Goal: Information Seeking & Learning: Find specific fact

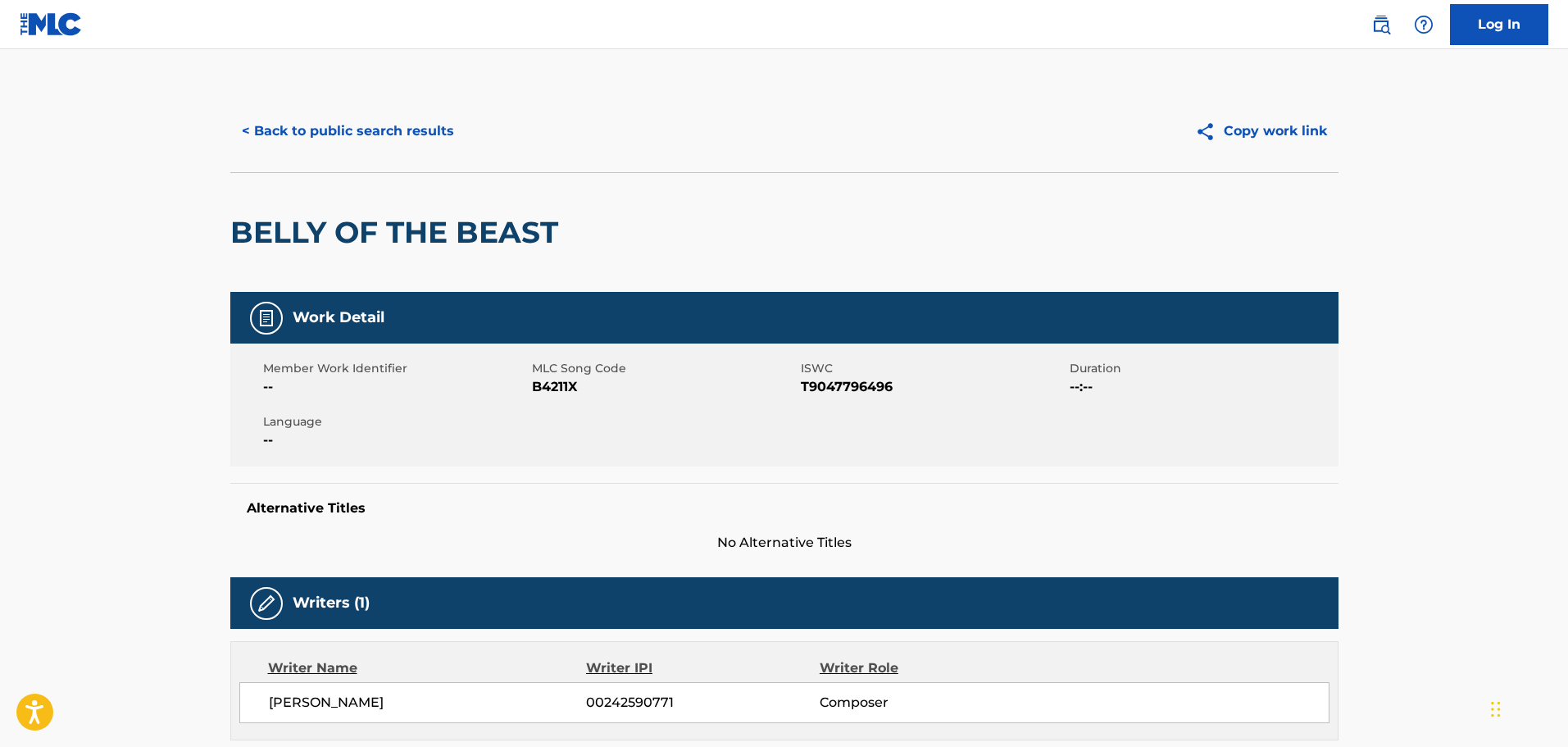
click at [396, 125] on button "< Back to public search results" at bounding box center [347, 131] width 235 height 41
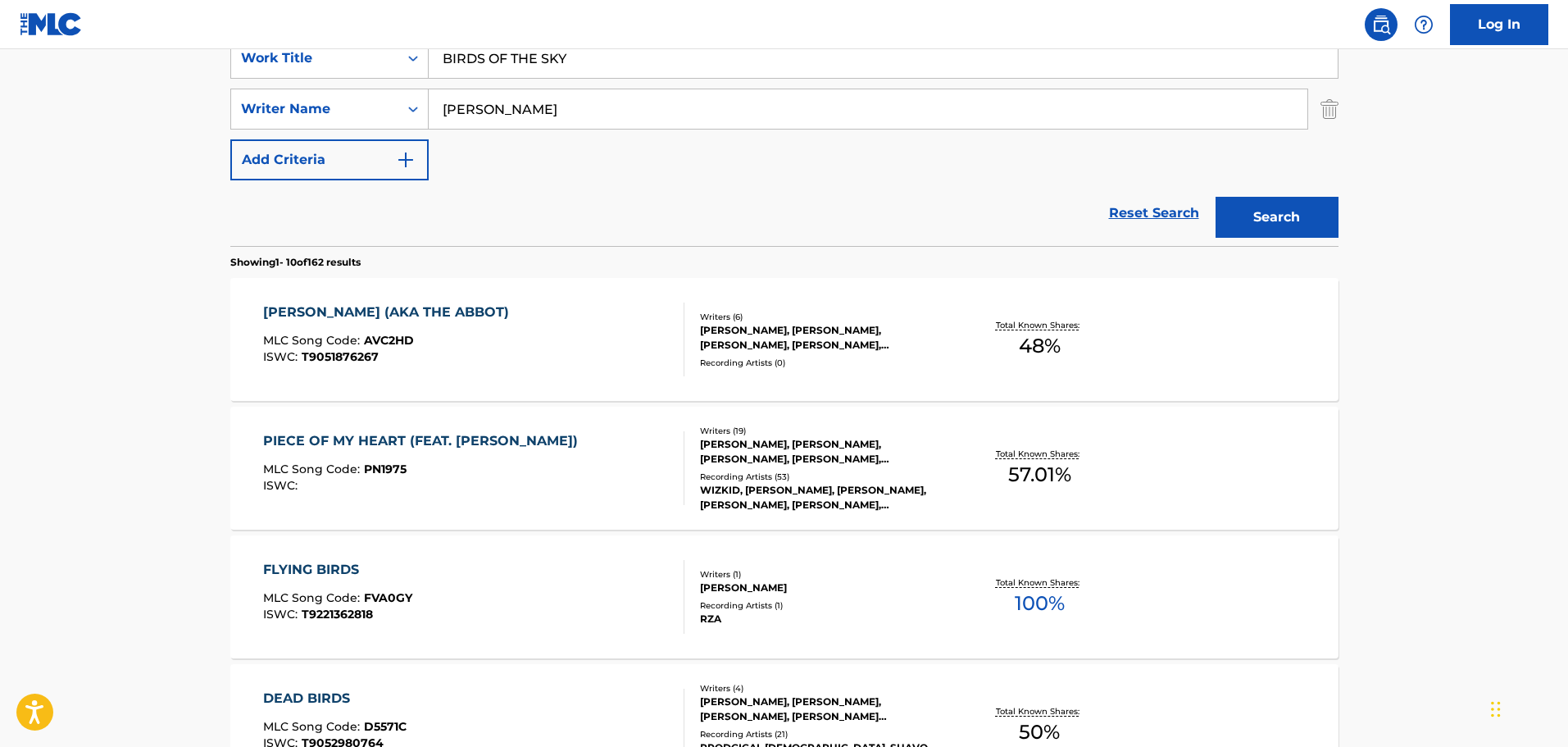
scroll to position [81, 0]
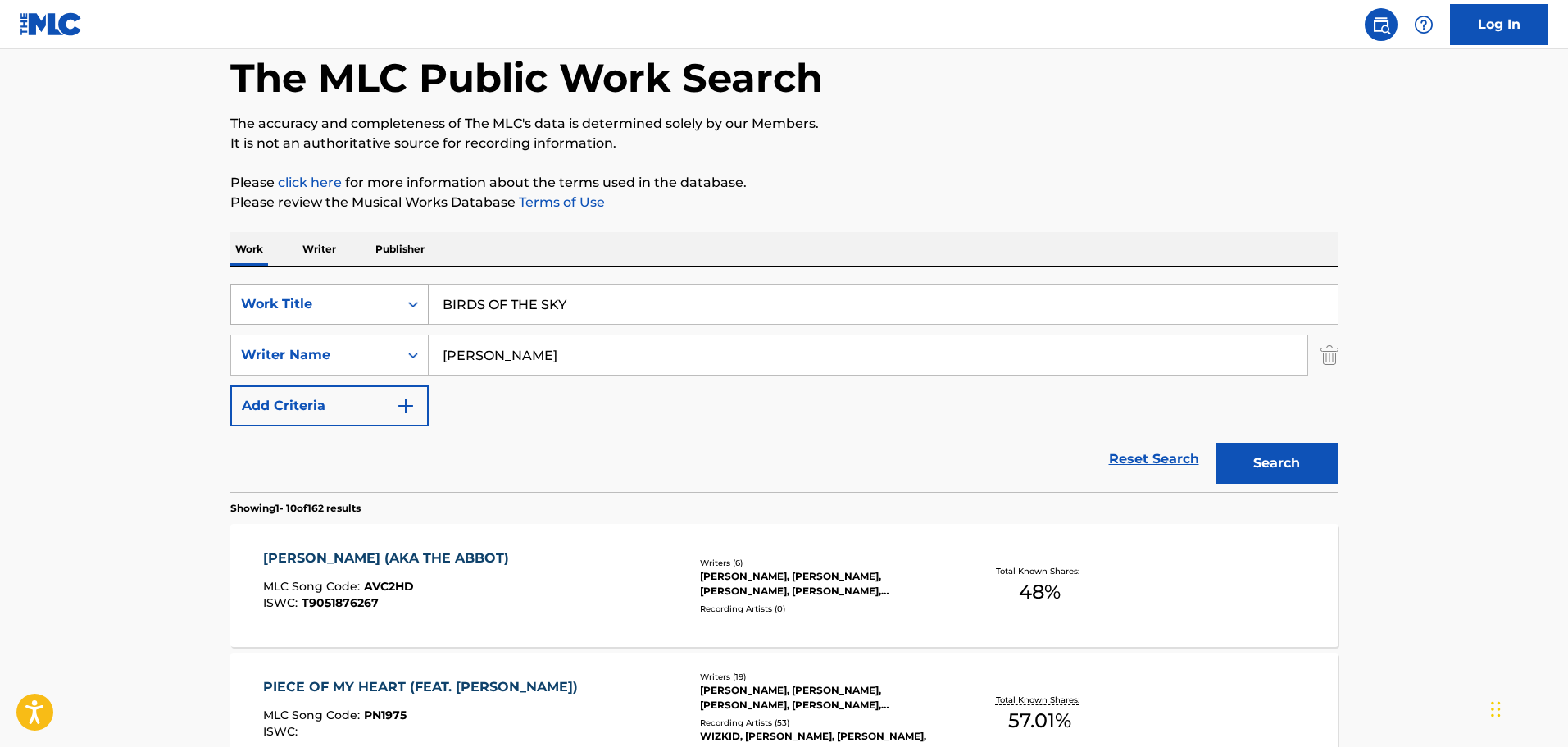
drag, startPoint x: 602, startPoint y: 301, endPoint x: 370, endPoint y: 286, distance: 232.5
click at [370, 286] on div "SearchWithCriteria74fa9f6b-87f2-4be0-bbee-7106758ee862 Work Title BIRDS OF THE …" at bounding box center [784, 304] width 1108 height 41
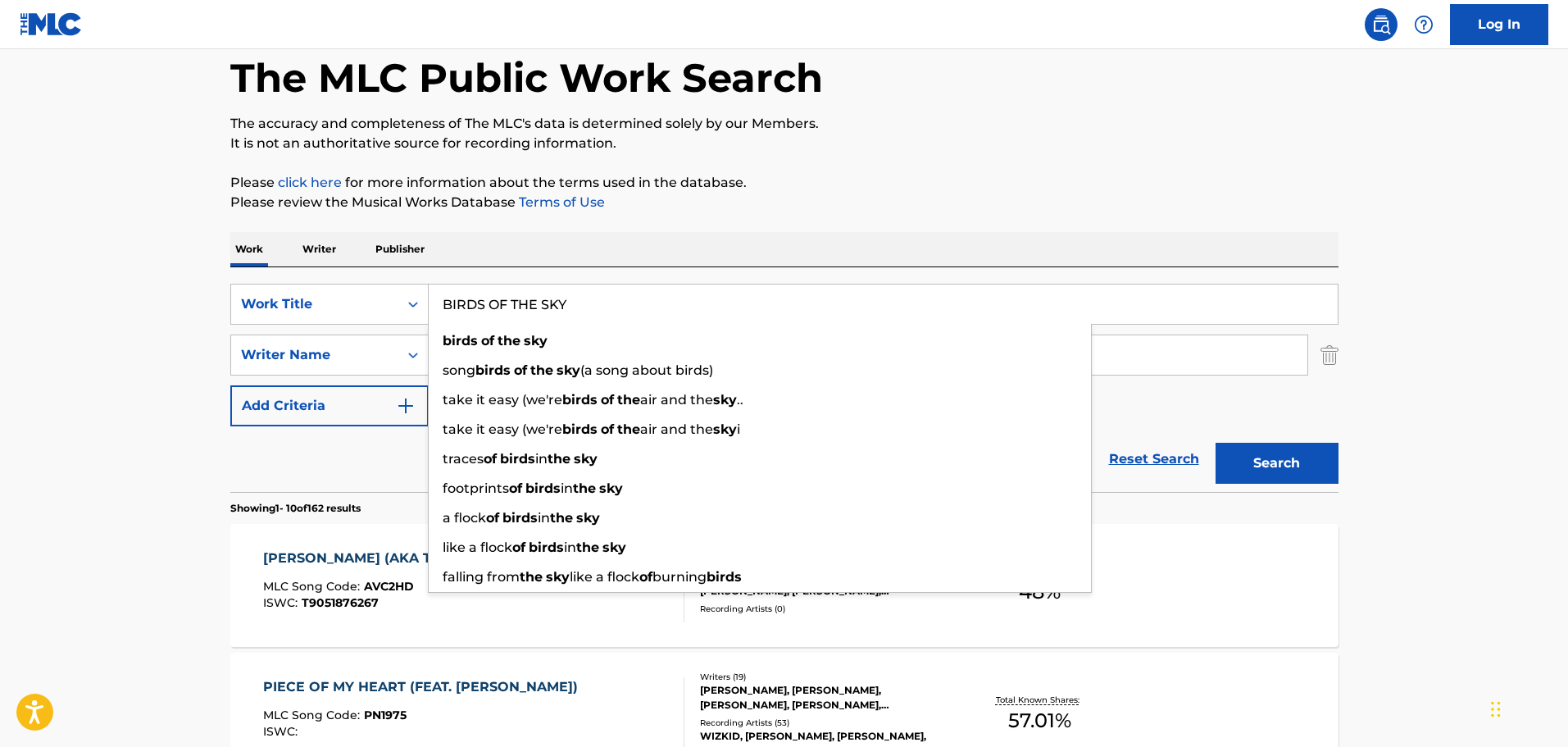
paste input "C IV"
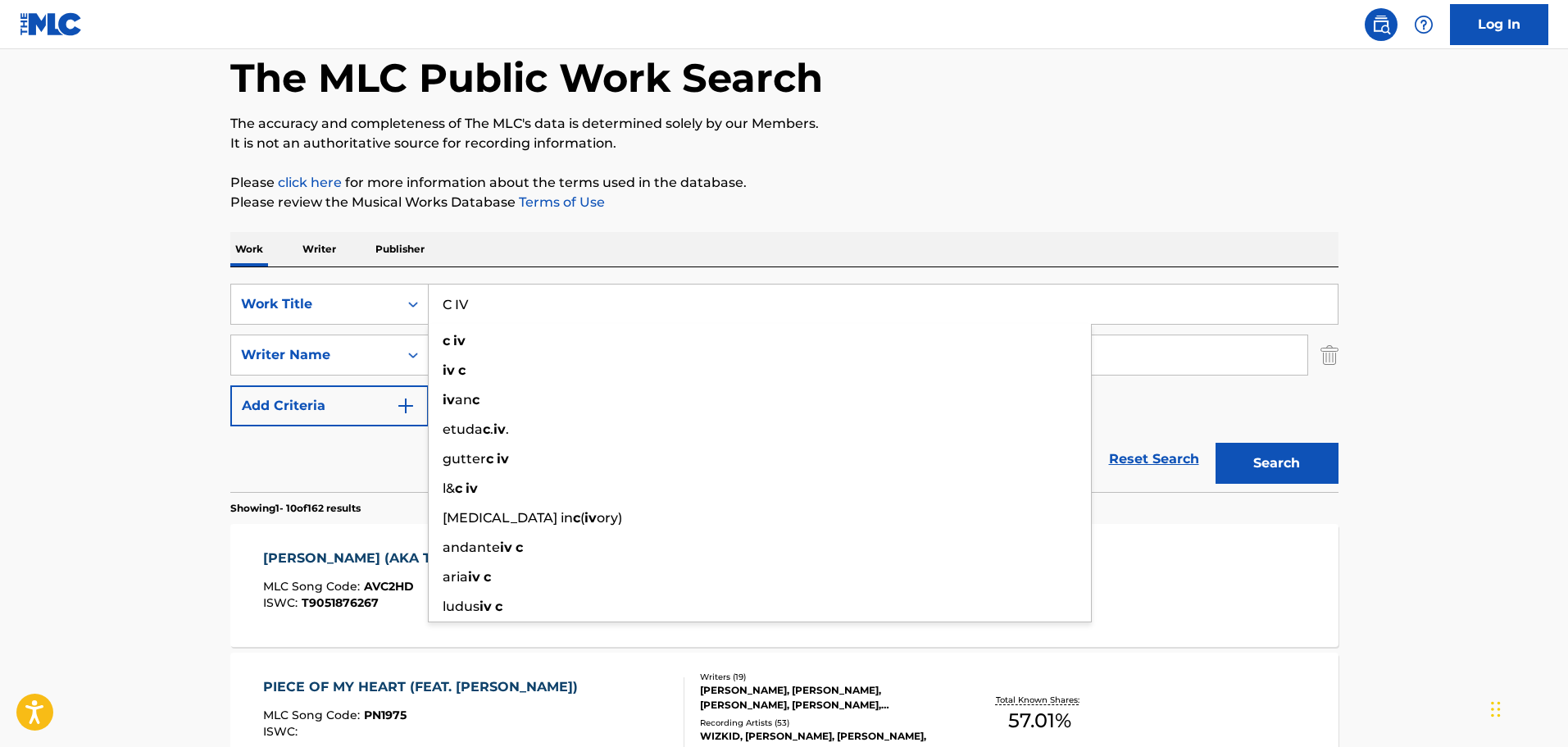
type input "C IV"
click at [1240, 508] on section "Showing 1 - 10 of 162 results" at bounding box center [784, 504] width 1108 height 23
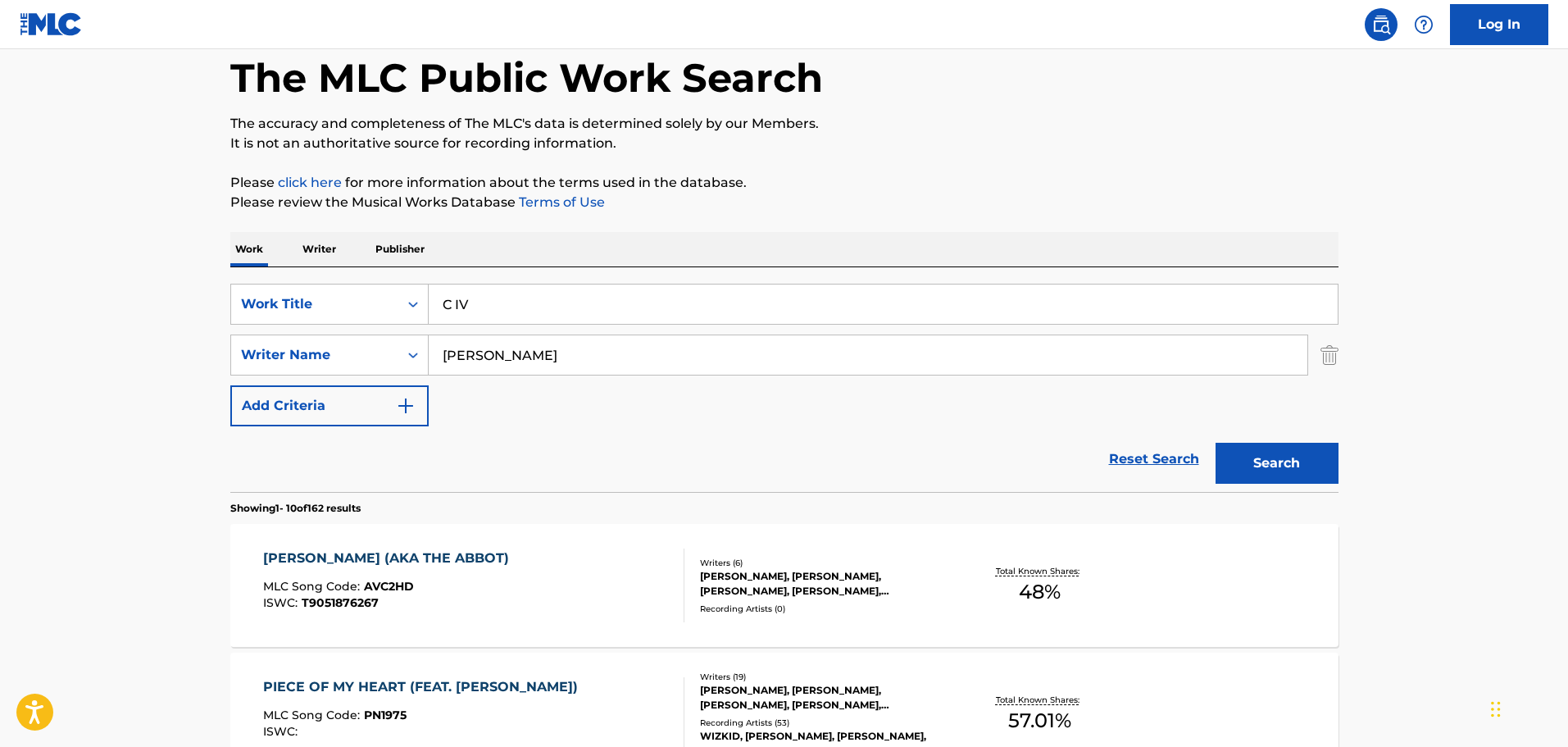
click at [1256, 460] on button "Search" at bounding box center [1277, 463] width 123 height 41
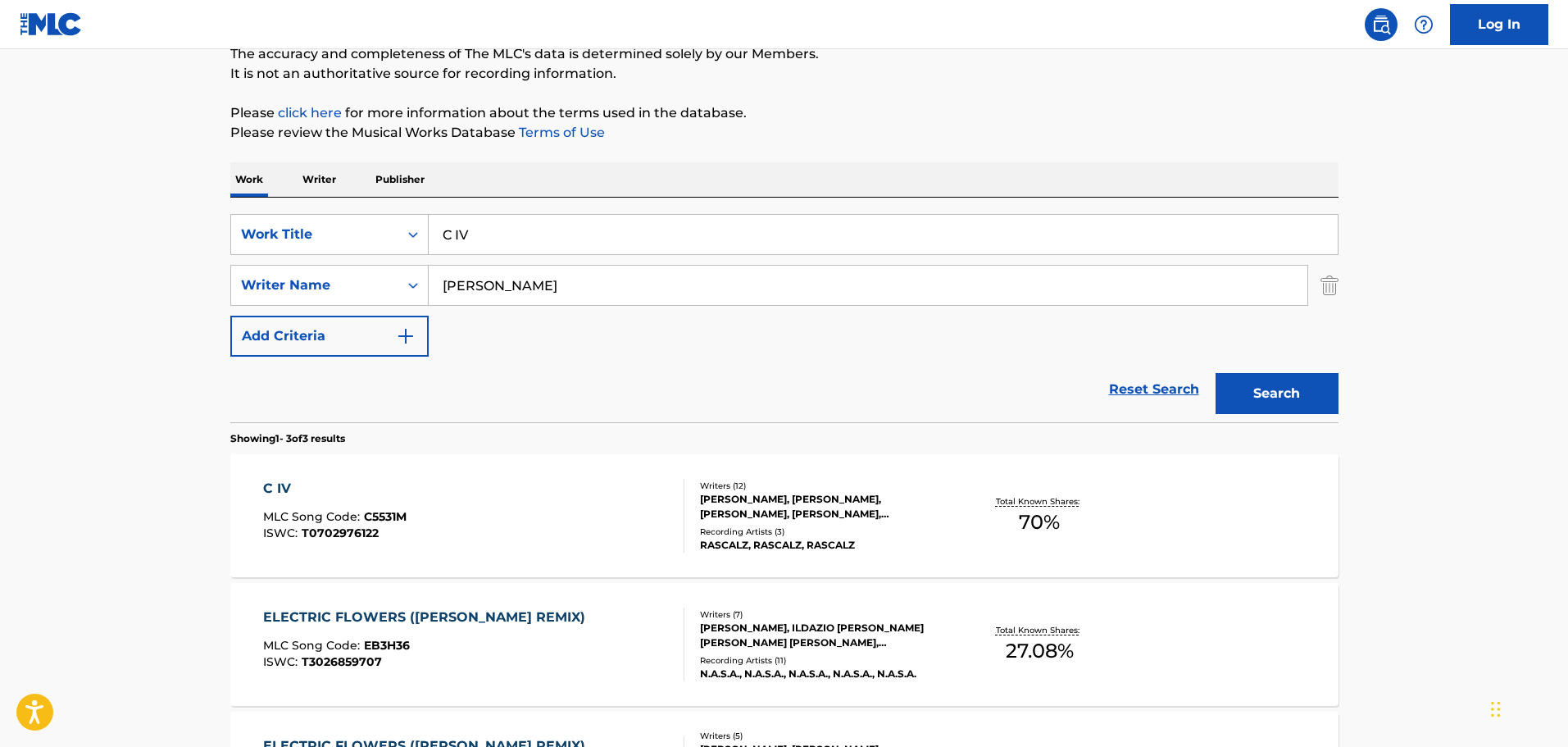
scroll to position [245, 0]
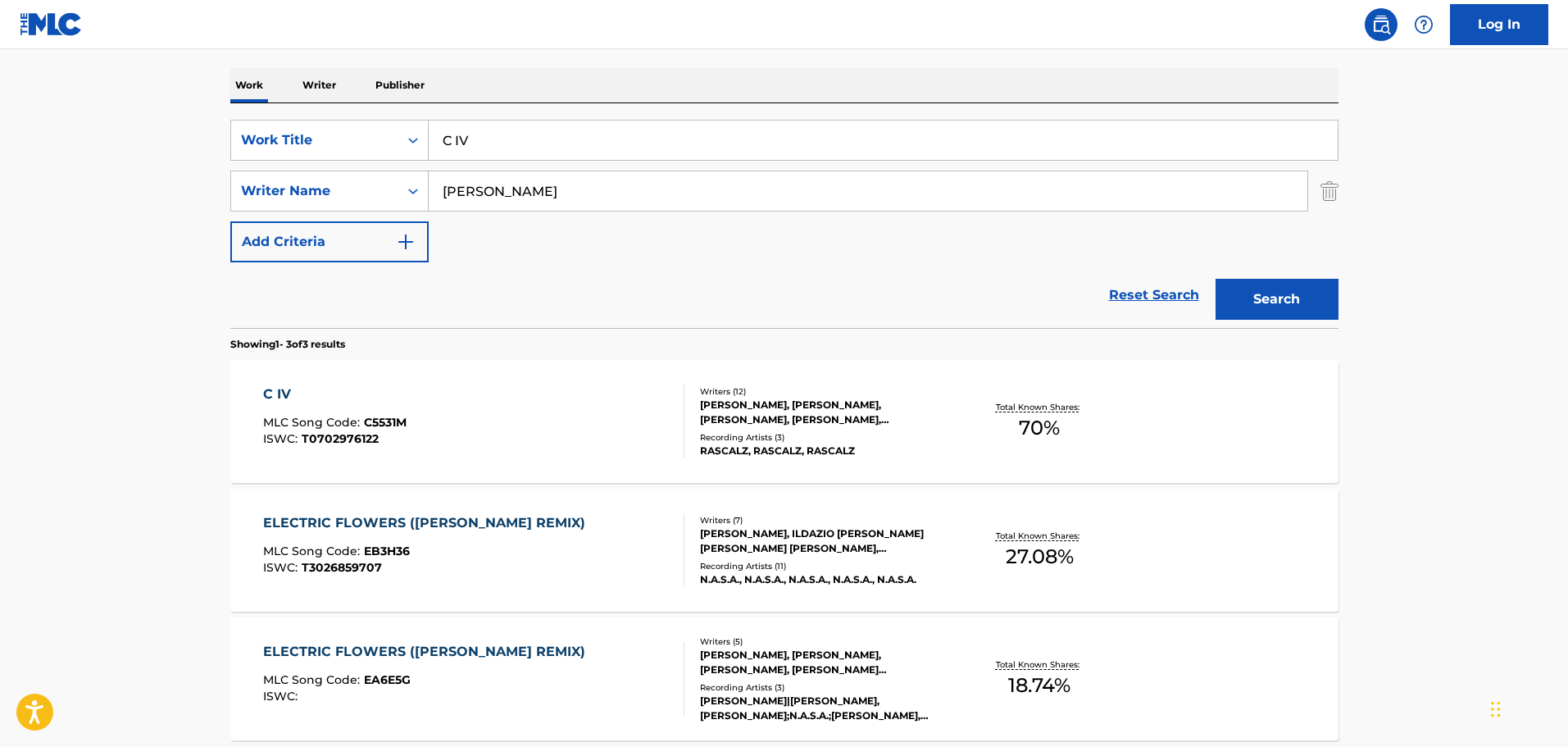
click at [599, 394] on div "C IV MLC Song Code : C5531M ISWC : T0702976122" at bounding box center [473, 421] width 421 height 74
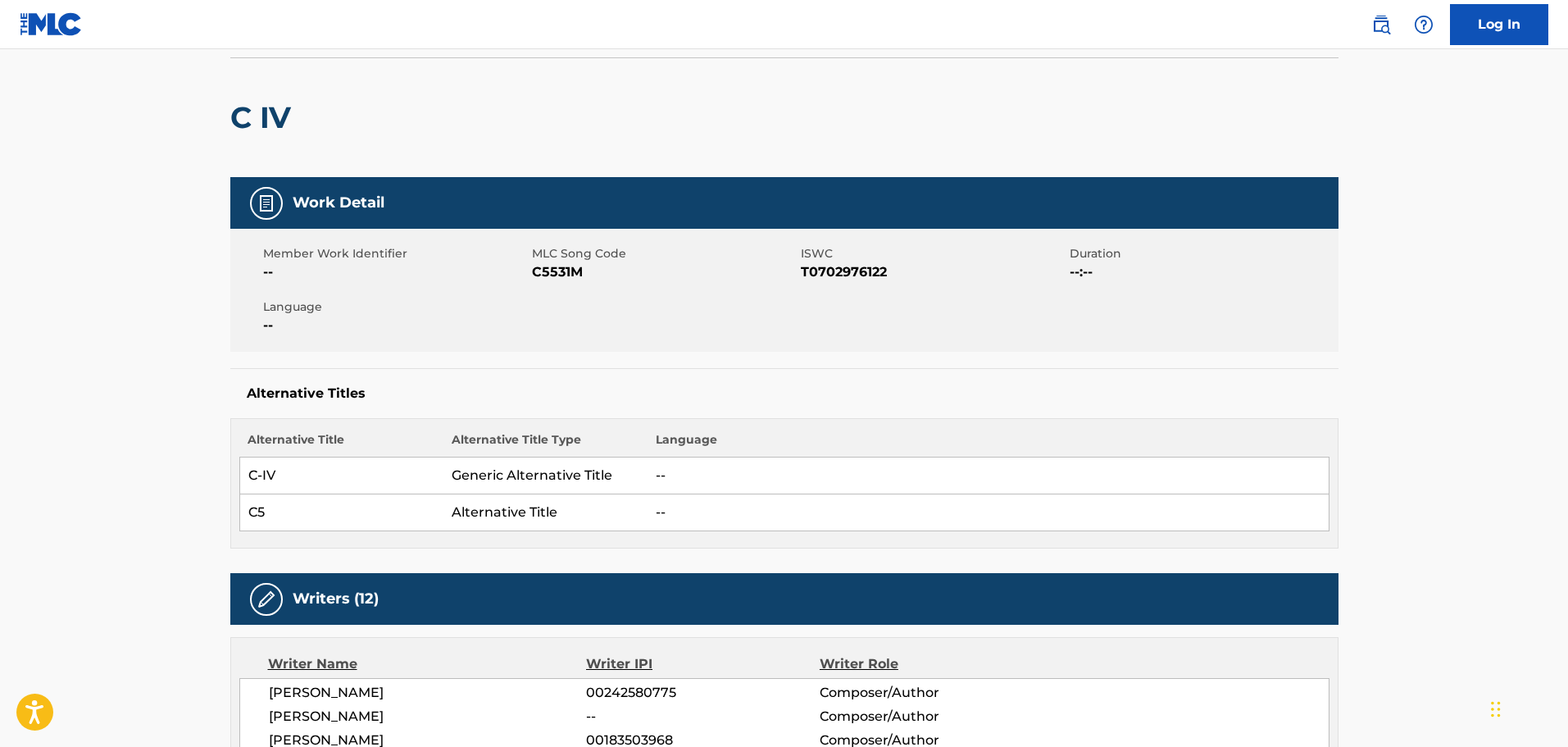
scroll to position [164, 0]
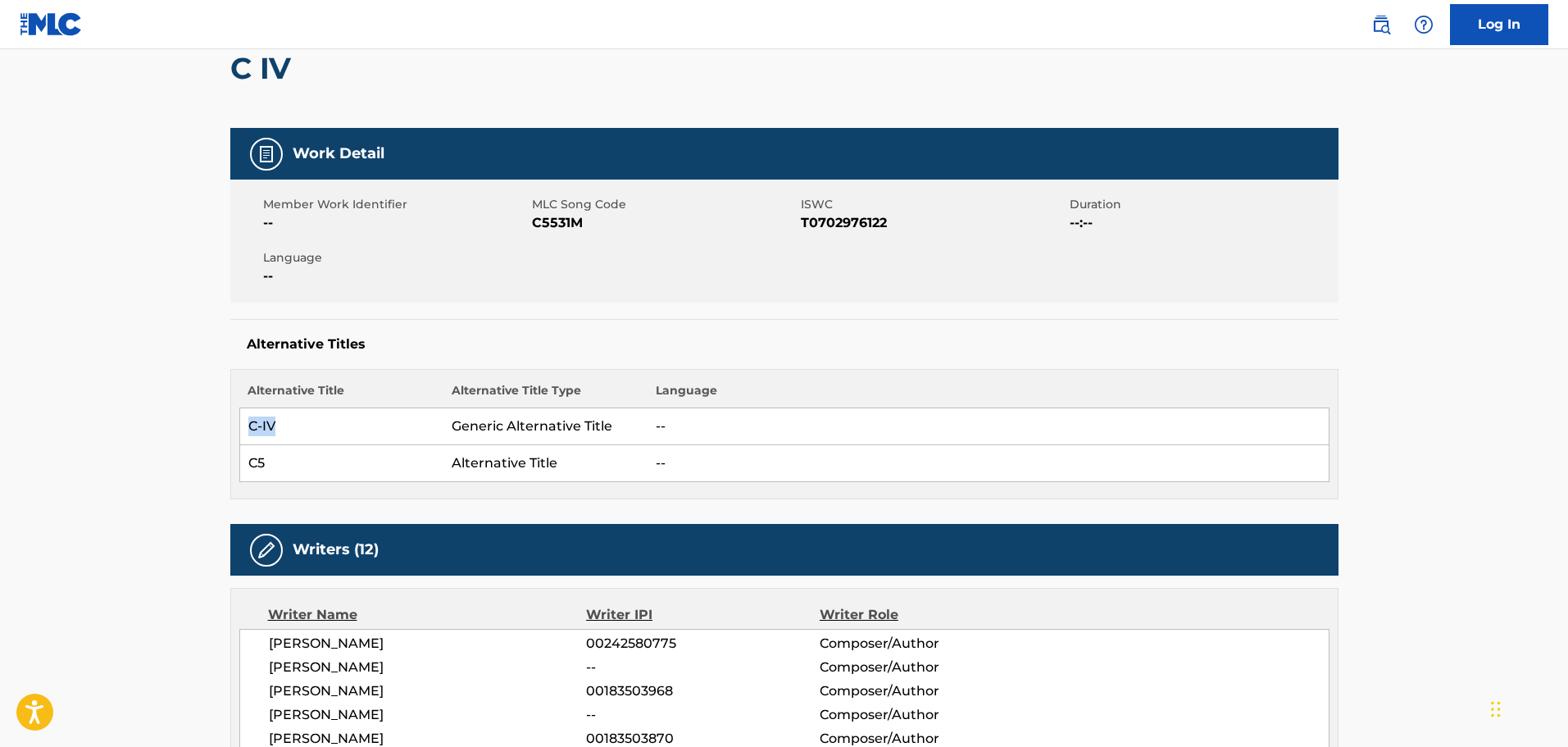
drag, startPoint x: 305, startPoint y: 424, endPoint x: 248, endPoint y: 424, distance: 57.0
click at [248, 424] on td "C-IV" at bounding box center [342, 427] width 204 height 37
copy td "C-IV"
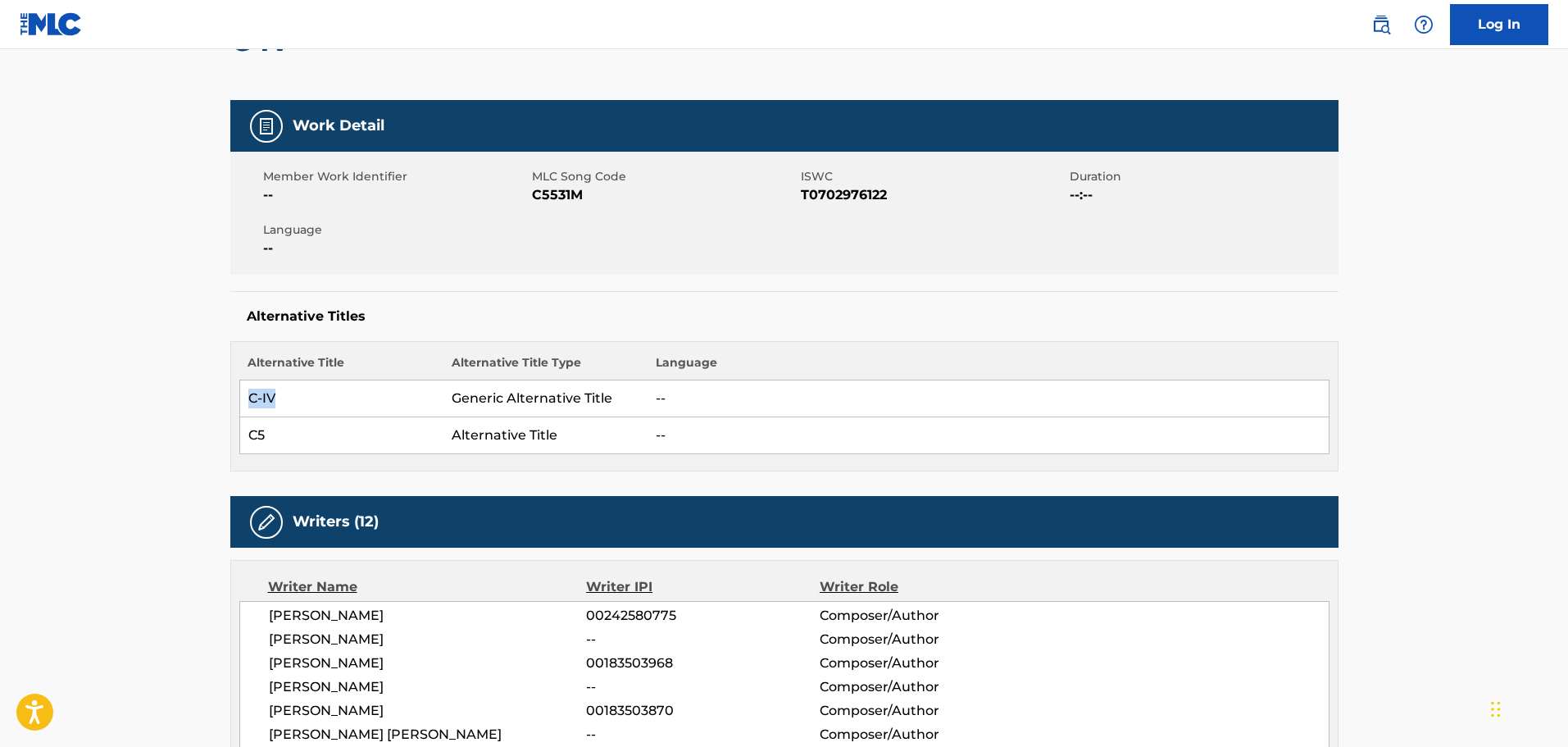
scroll to position [0, 0]
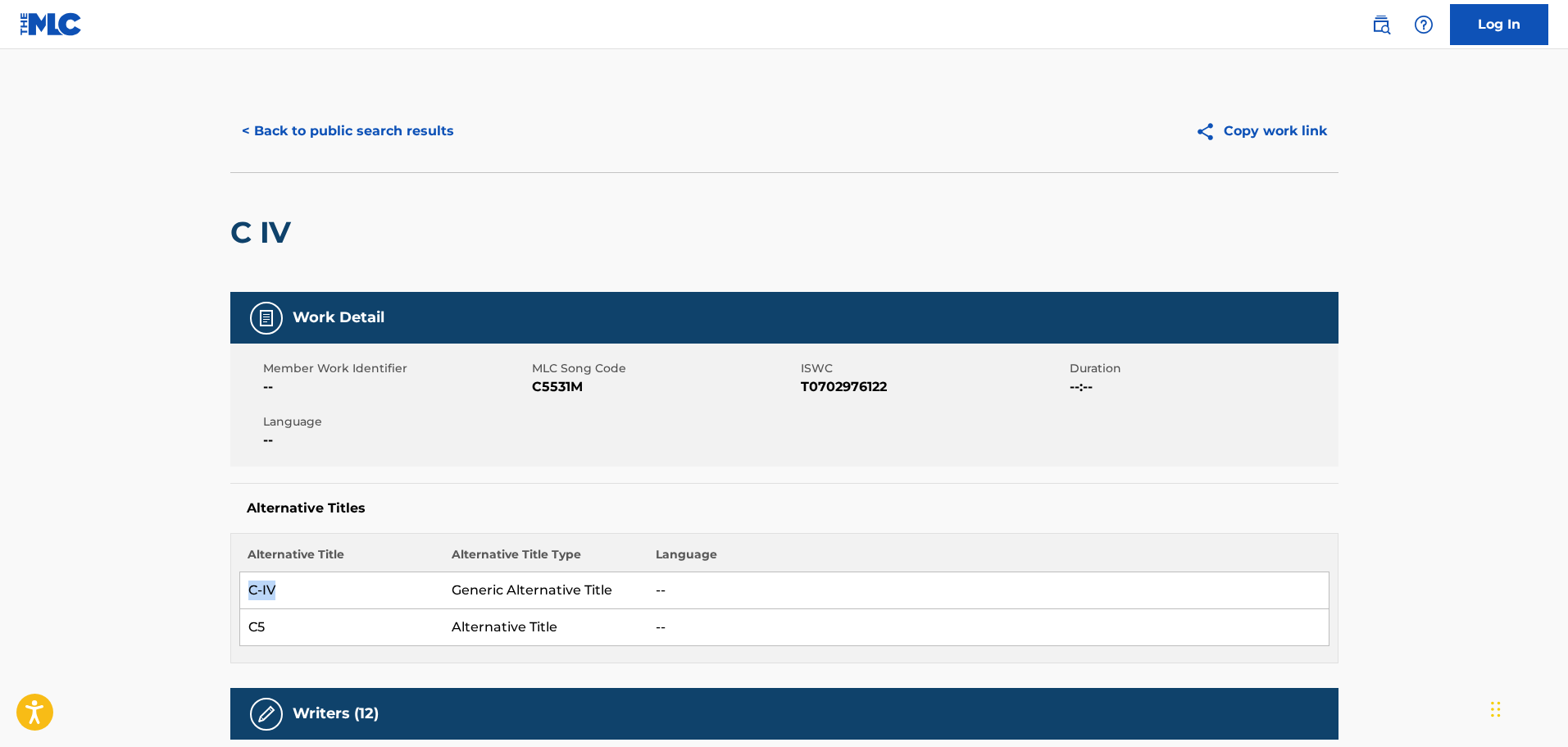
click at [337, 144] on button "< Back to public search results" at bounding box center [347, 131] width 235 height 41
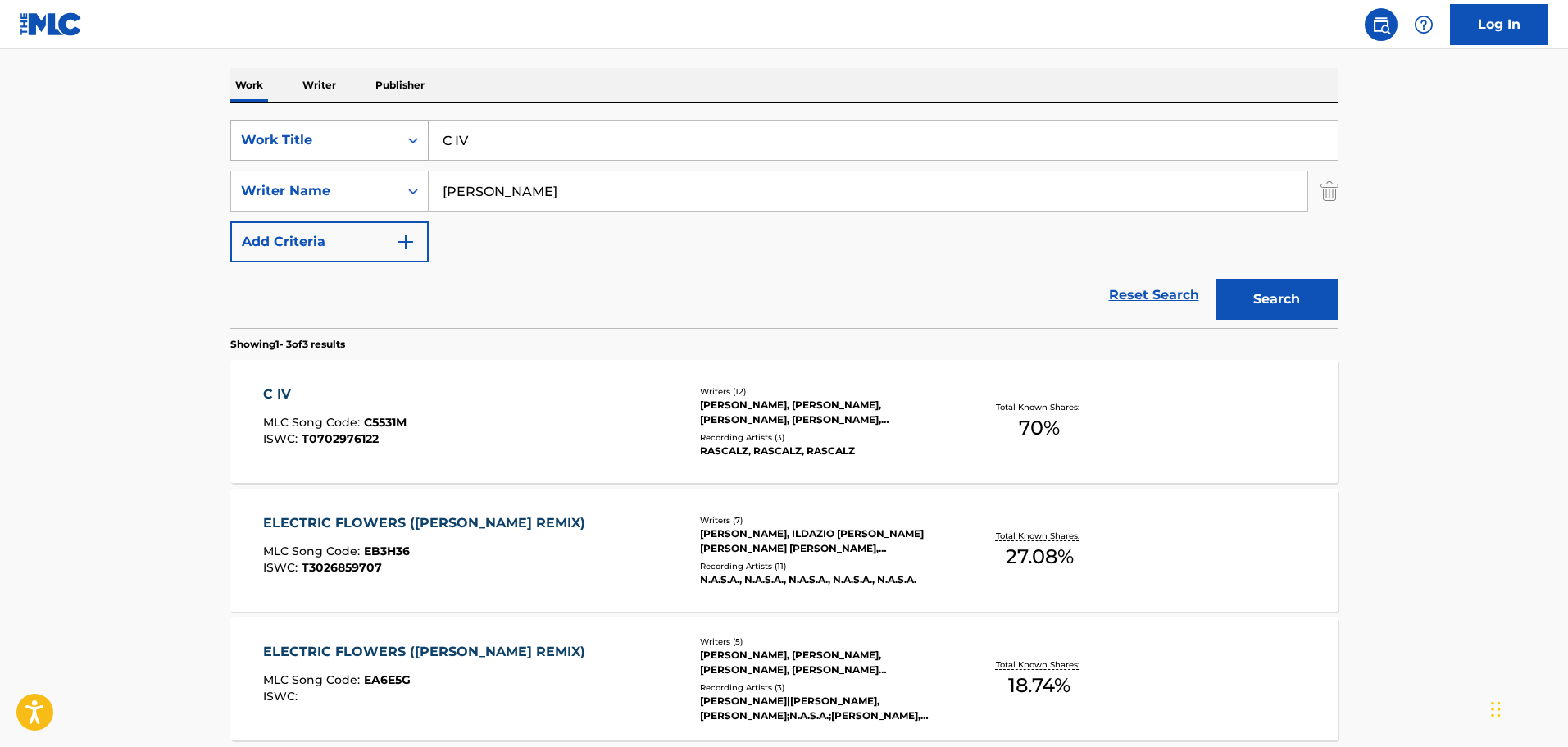
drag, startPoint x: 551, startPoint y: 147, endPoint x: 298, endPoint y: 145, distance: 253.0
click at [298, 145] on div "SearchWithCriteria74fa9f6b-87f2-4be0-bbee-7106758ee862 Work Title C IV" at bounding box center [784, 140] width 1108 height 41
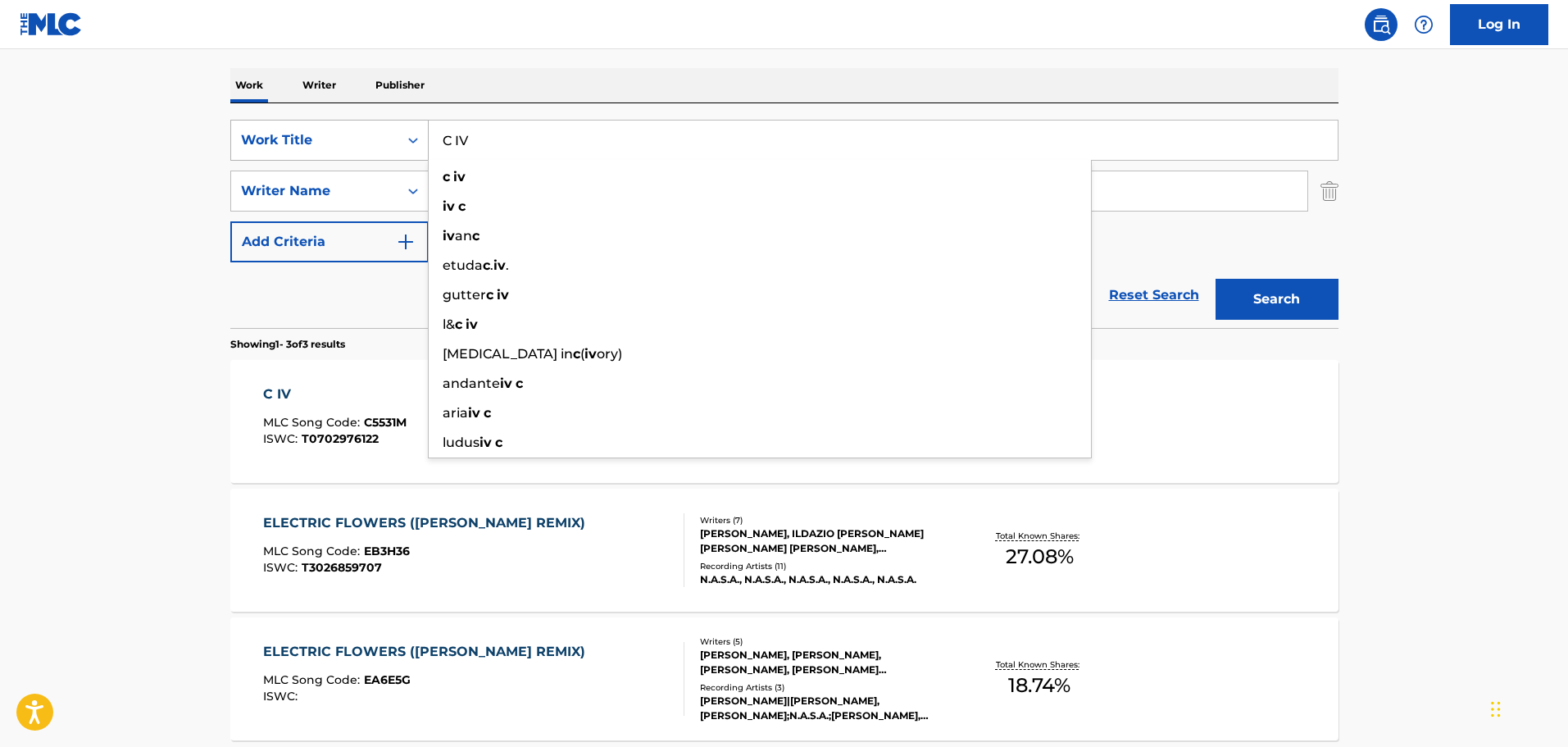
paste input "AN I SEE YOU"
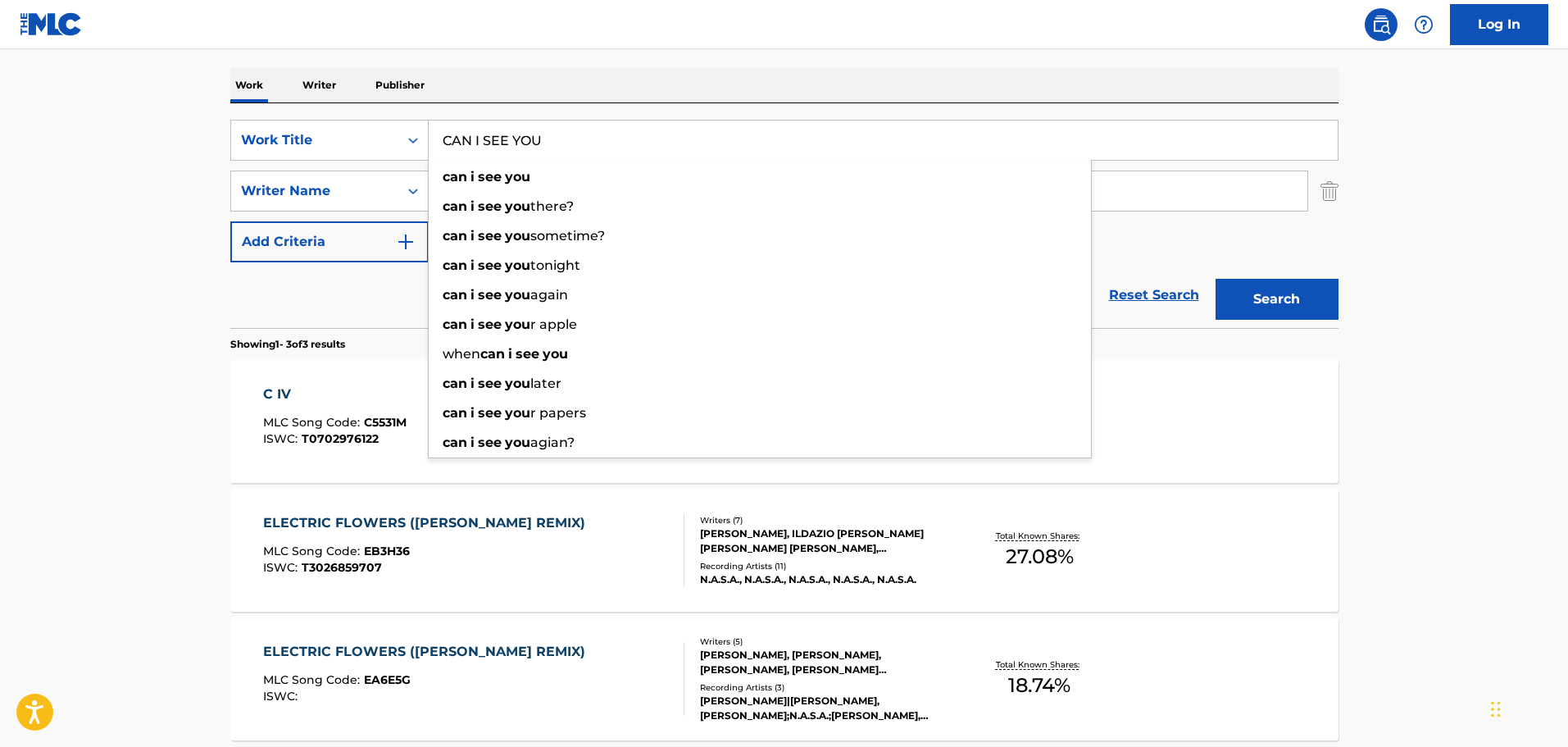
type input "CAN I SEE YOU"
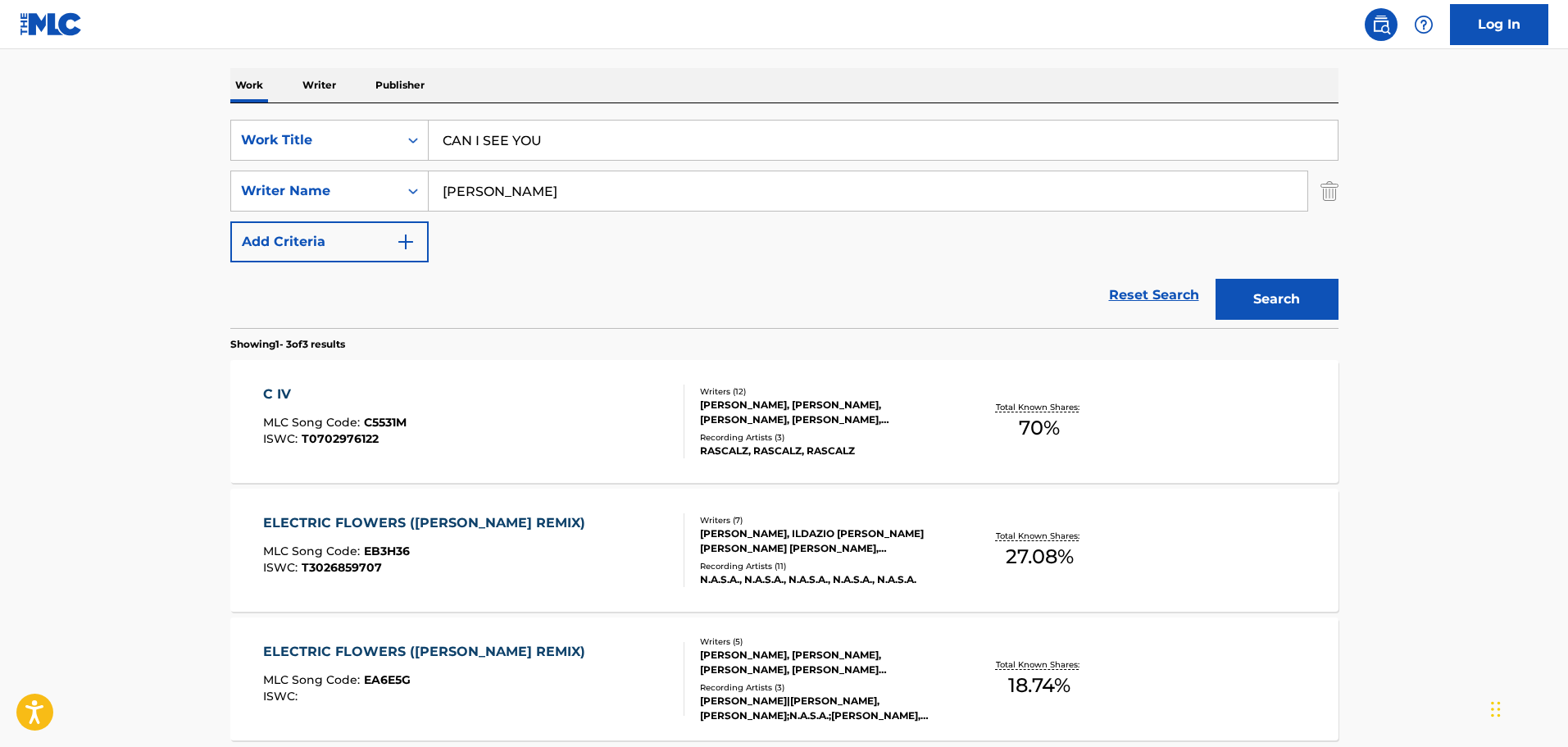
click at [1279, 300] on button "Search" at bounding box center [1277, 299] width 123 height 41
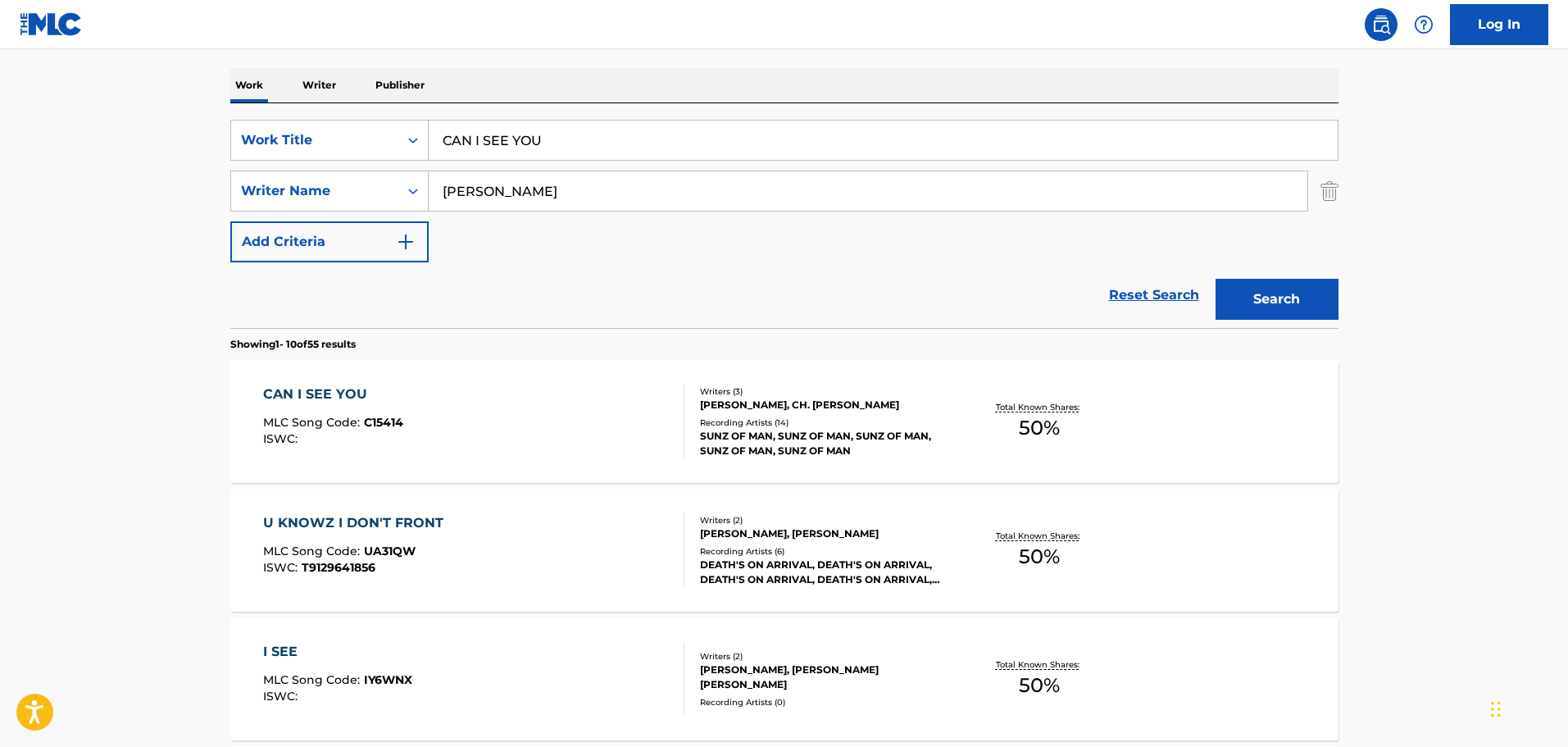
click at [440, 416] on div "CAN I SEE YOU MLC Song Code : C15414 ISWC :" at bounding box center [473, 421] width 421 height 74
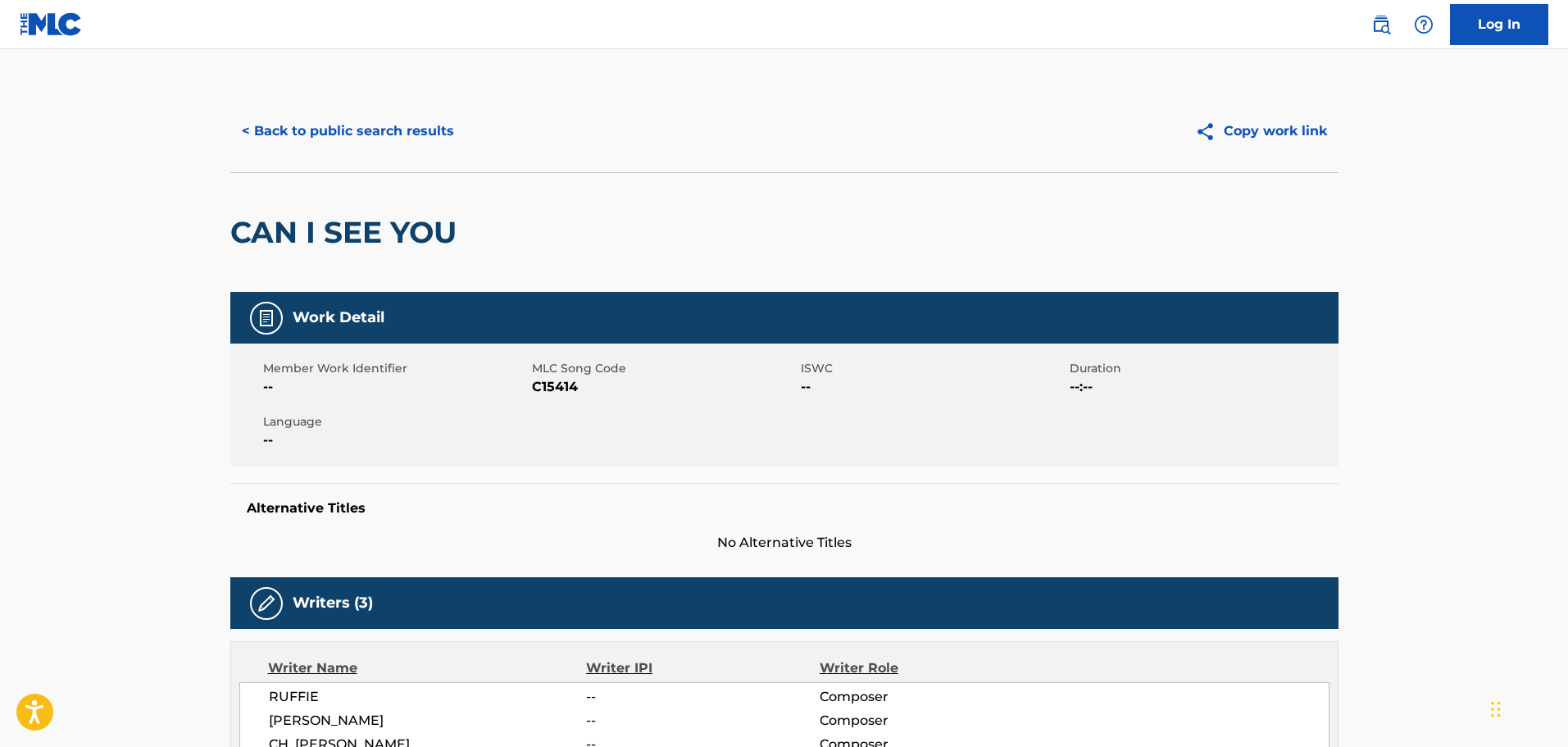
click at [368, 116] on button "< Back to public search results" at bounding box center [347, 131] width 235 height 41
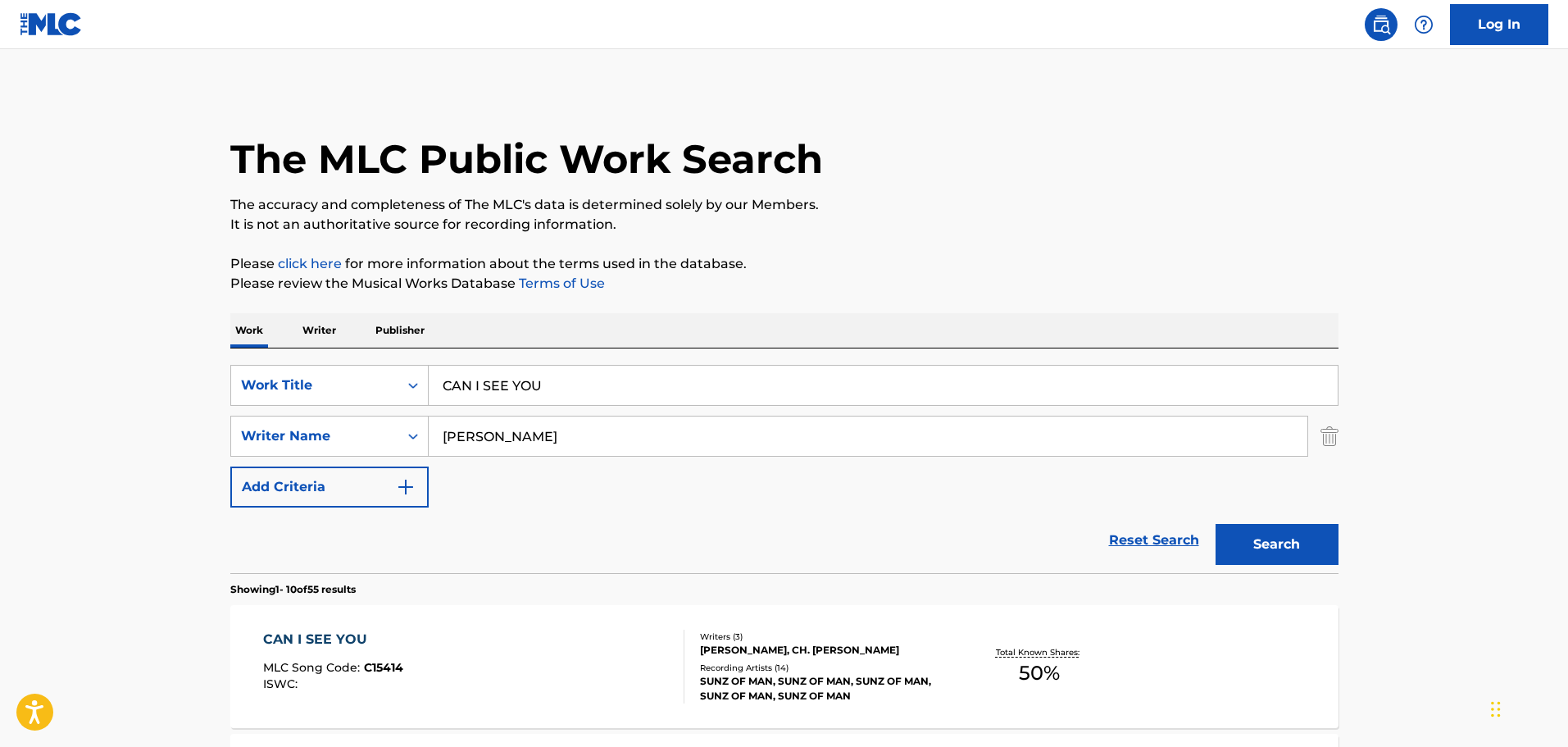
scroll to position [245, 0]
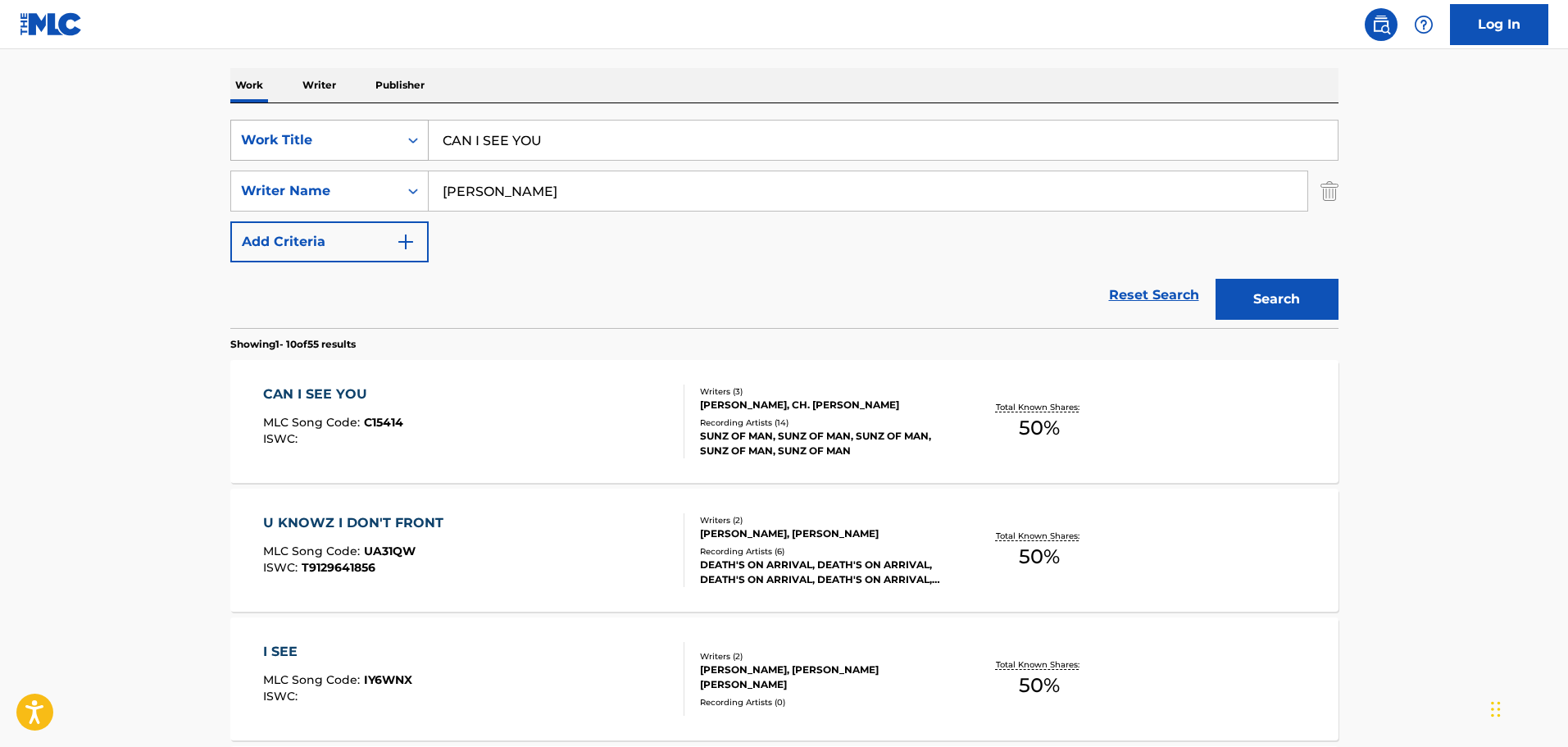
drag, startPoint x: 573, startPoint y: 142, endPoint x: 377, endPoint y: 144, distance: 196.0
click at [377, 144] on div "SearchWithCriteria74fa9f6b-87f2-4be0-bbee-7106758ee862 Work Title CAN I SEE YOU" at bounding box center [784, 140] width 1108 height 41
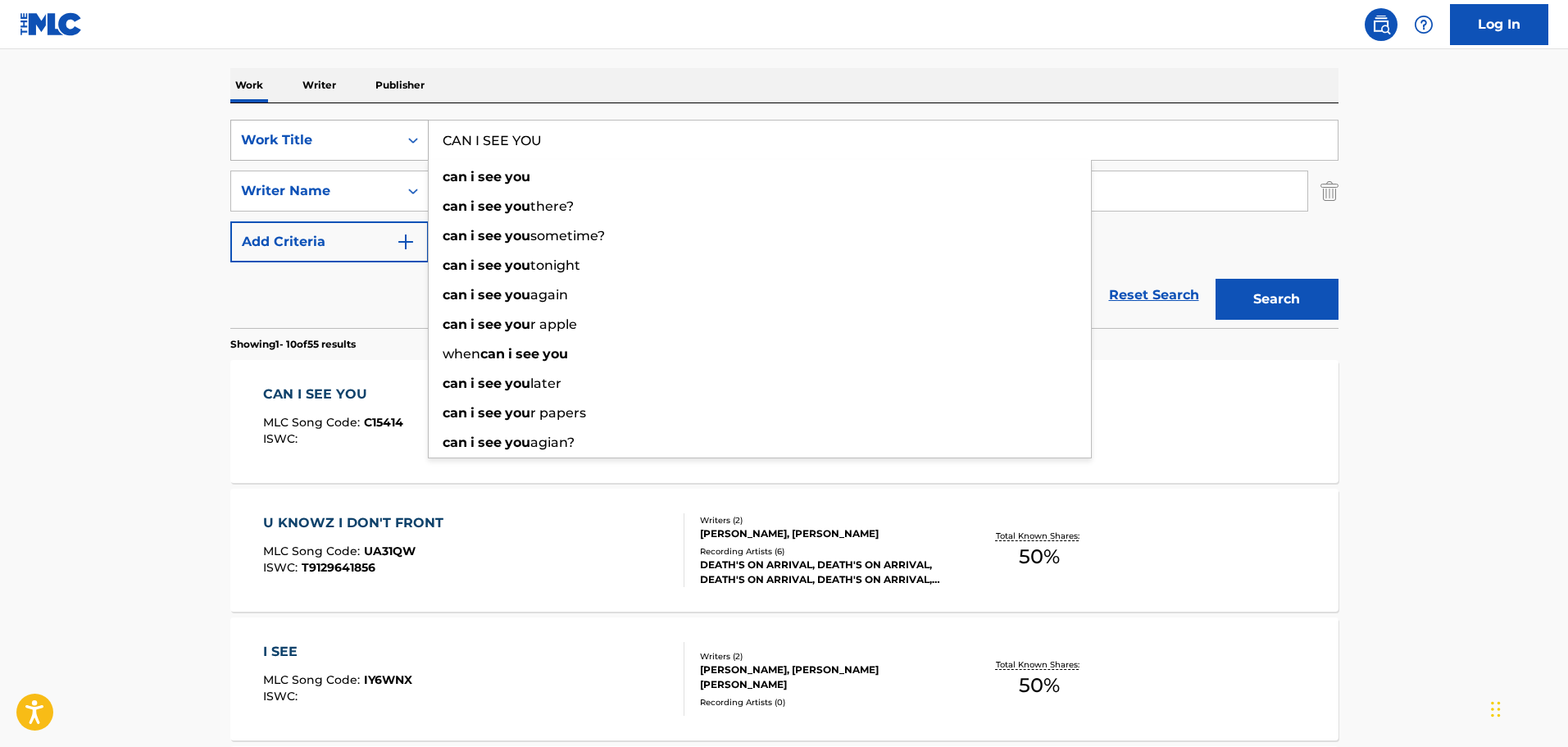
paste input "RRY IT"
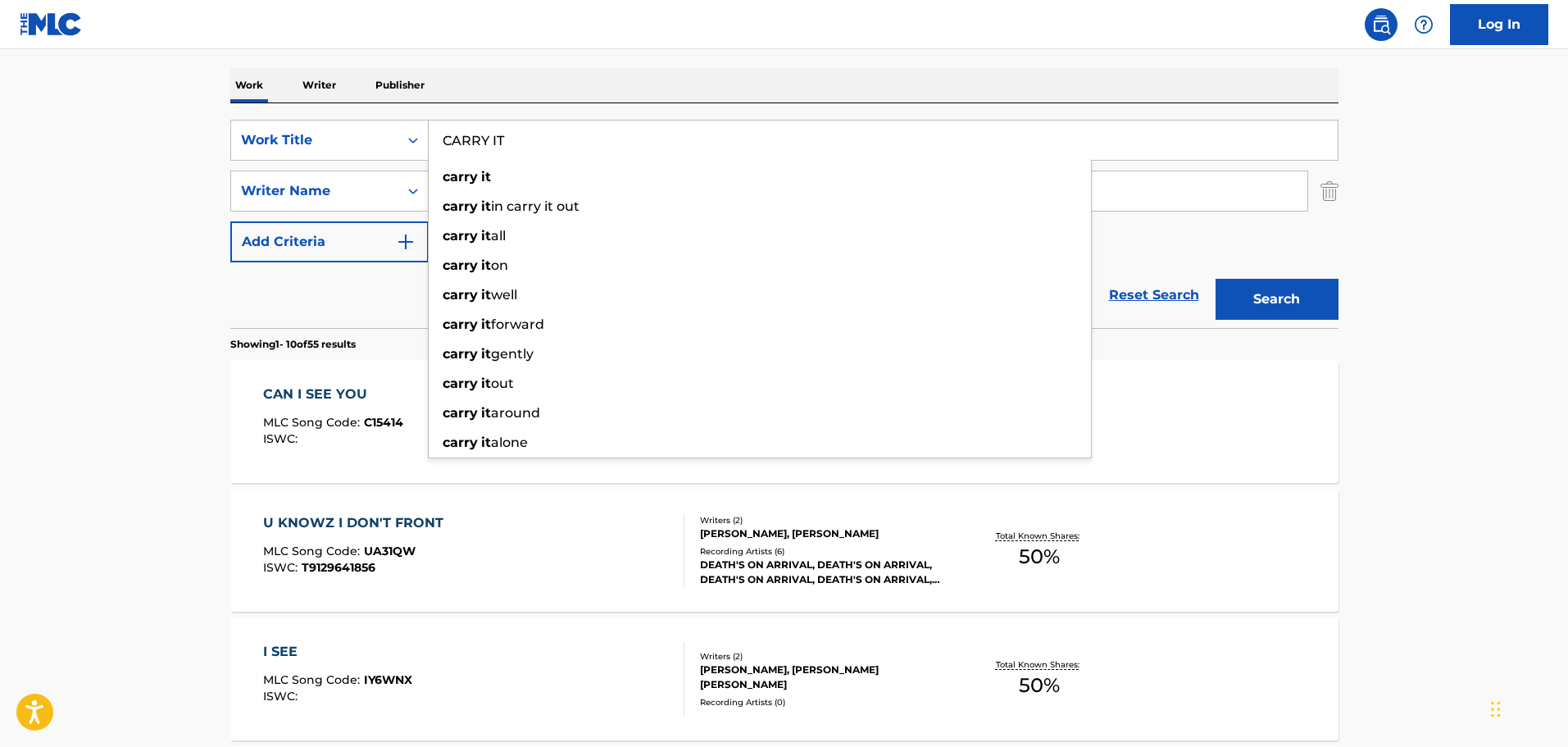
type input "CARRY IT"
click at [809, 85] on div "Work Writer Publisher" at bounding box center [784, 85] width 1108 height 34
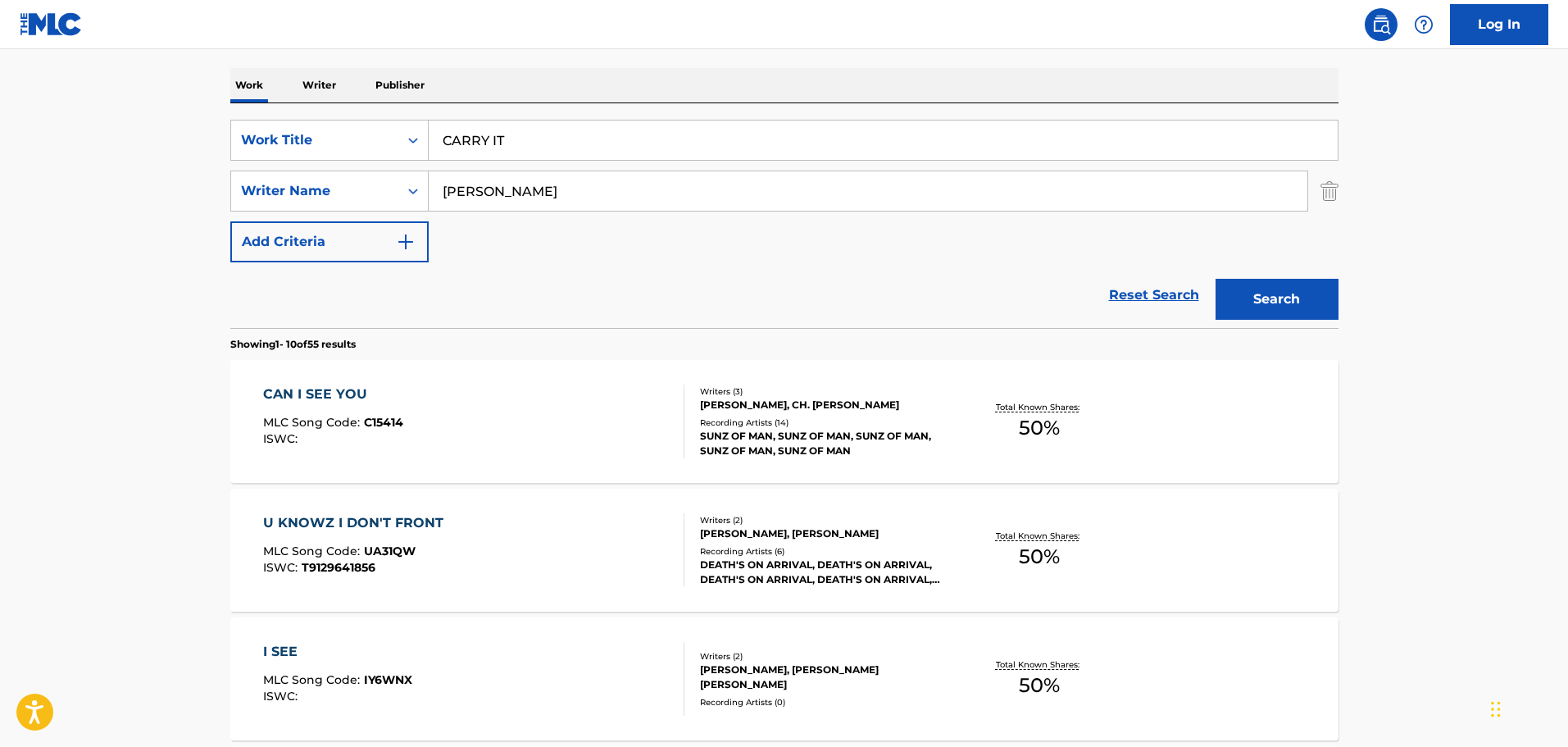
click at [1283, 297] on button "Search" at bounding box center [1277, 299] width 123 height 41
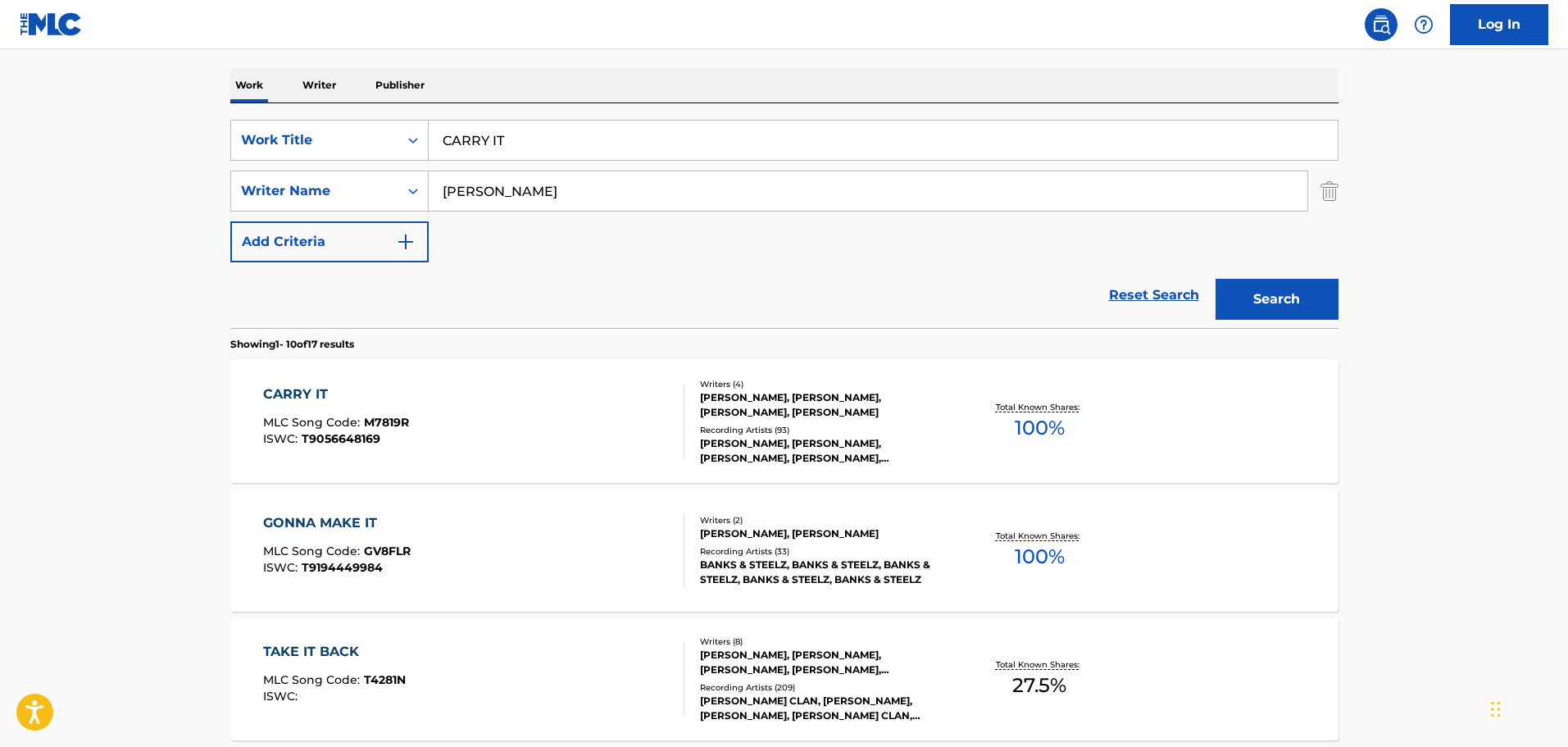
click at [507, 424] on div "CARRY IT MLC Song Code : M7819R ISWC : T9056648169" at bounding box center [473, 421] width 421 height 74
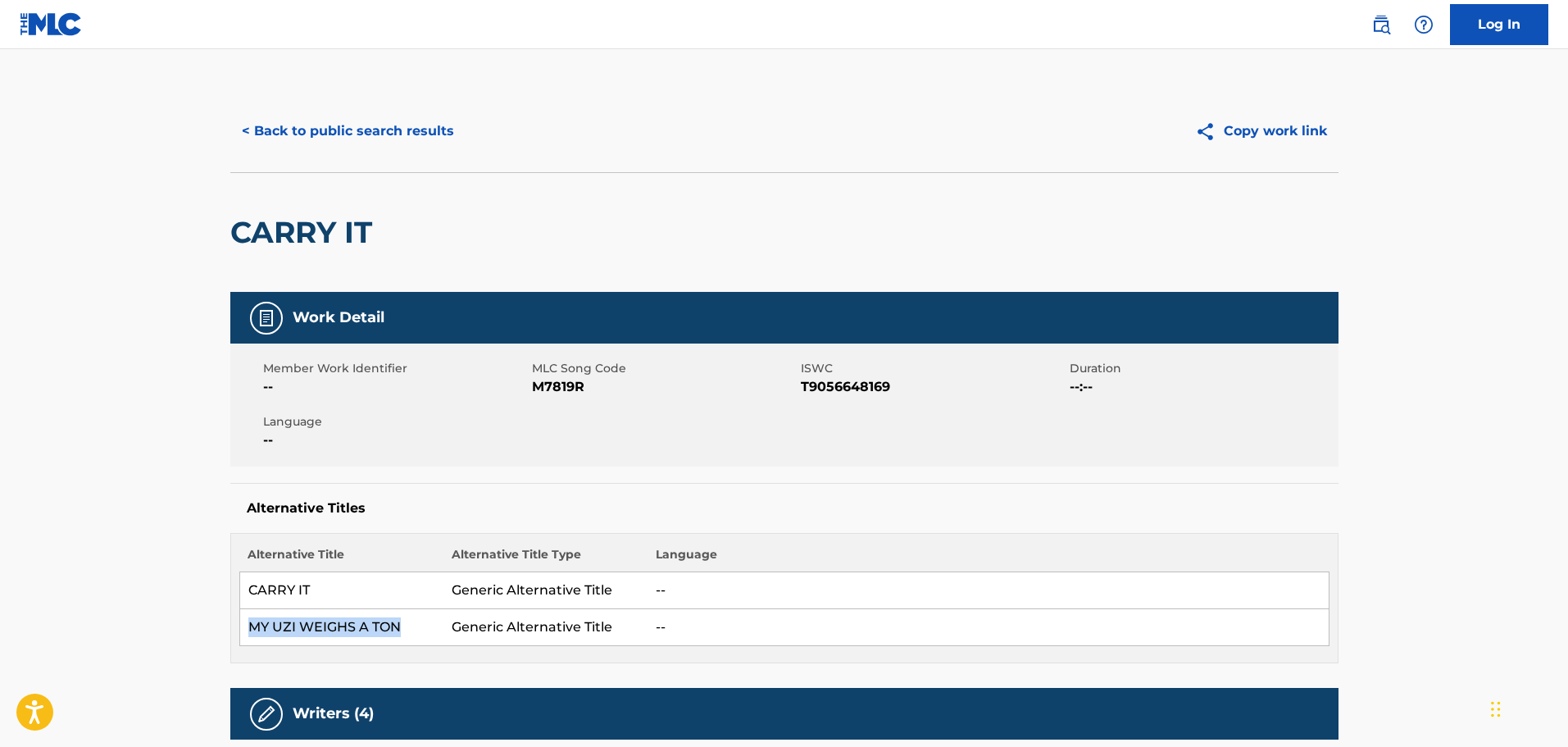
drag, startPoint x: 414, startPoint y: 628, endPoint x: 239, endPoint y: 628, distance: 175.0
click at [239, 628] on td "MY UZI WEIGHS A TON" at bounding box center [342, 628] width 204 height 37
copy td "MY UZI WEIGHS A TON"
drag, startPoint x: 374, startPoint y: 240, endPoint x: 238, endPoint y: 231, distance: 136.3
click at [238, 231] on h2 "CARRY IT" at bounding box center [305, 233] width 150 height 37
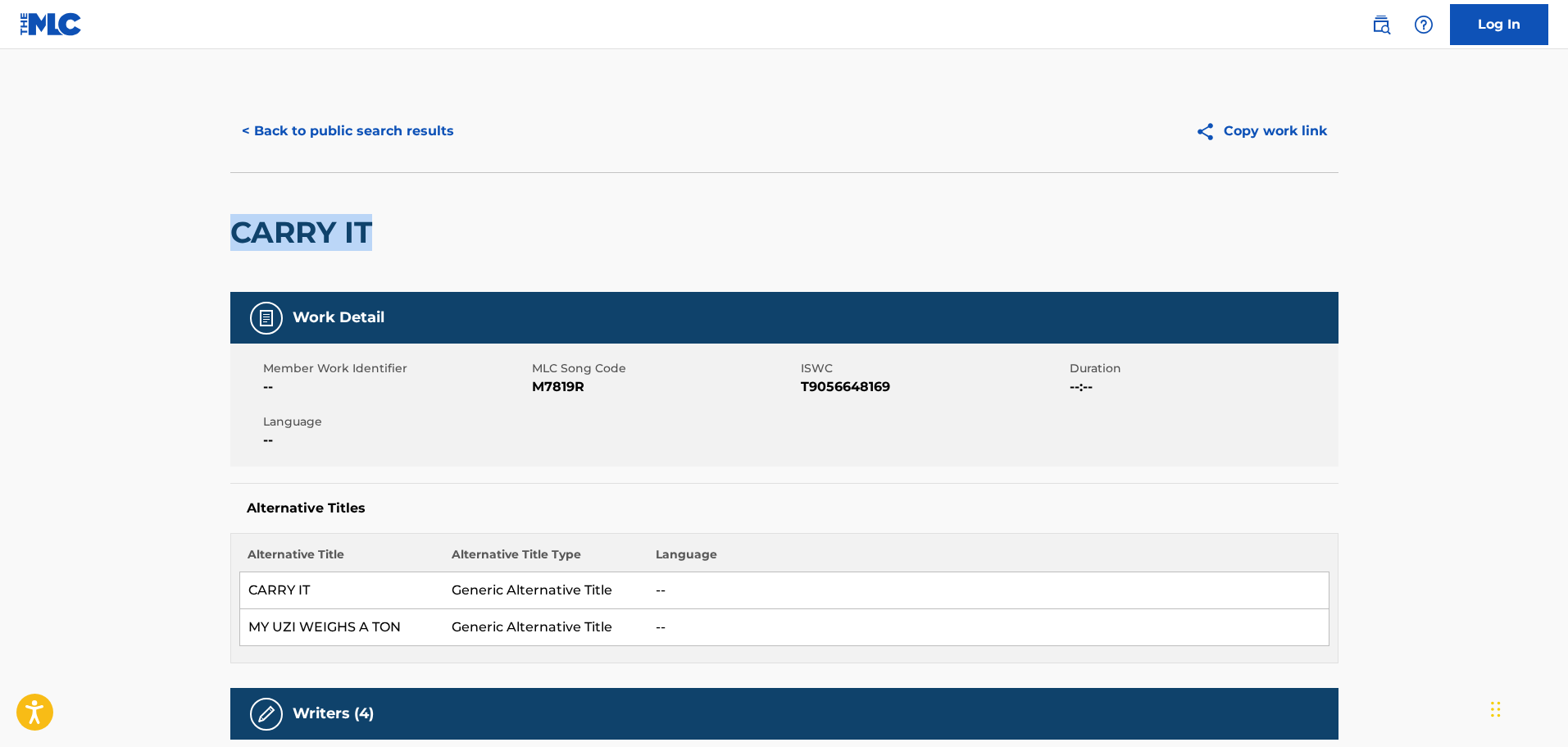
copy h2 "CARRY IT"
